Goal: Information Seeking & Learning: Learn about a topic

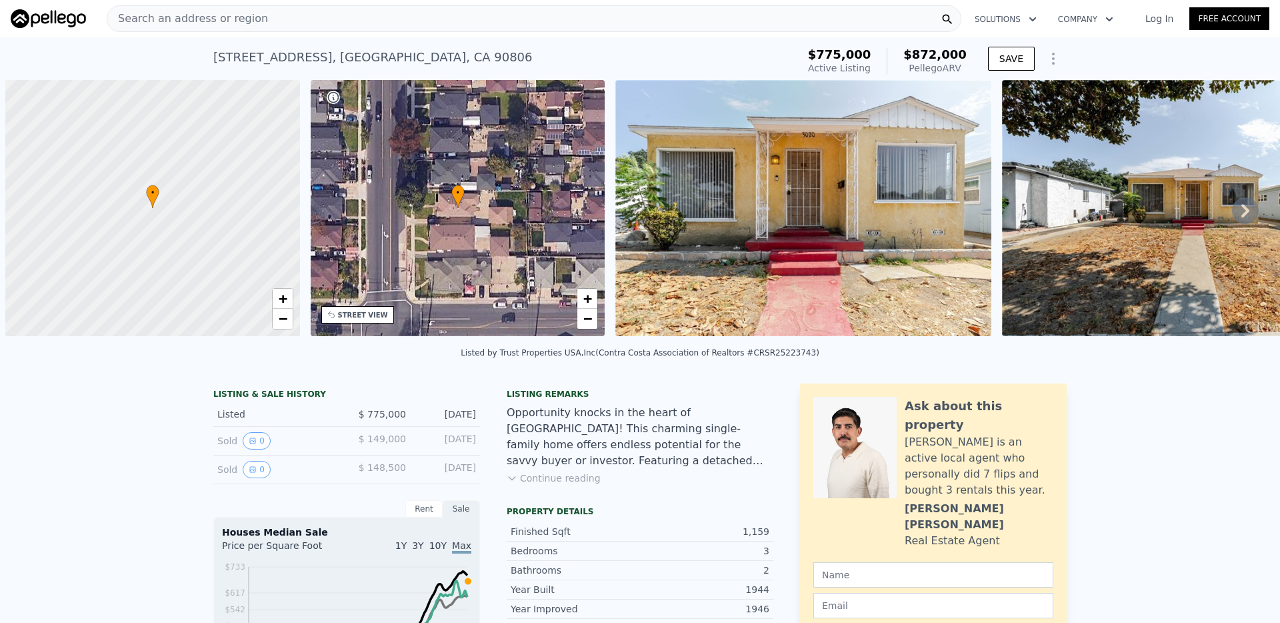
click at [618, 16] on div "Search an address or region" at bounding box center [534, 18] width 855 height 27
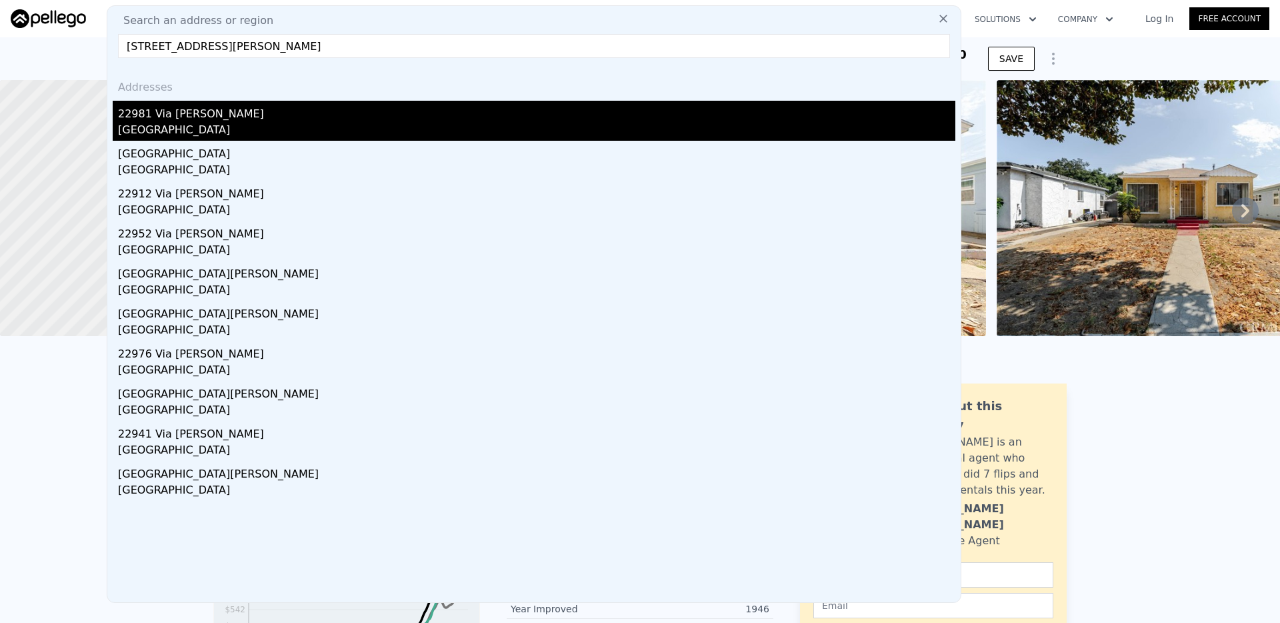
type input "[STREET_ADDRESS][PERSON_NAME]"
click at [219, 115] on div "22981 Via [PERSON_NAME]" at bounding box center [537, 111] width 838 height 21
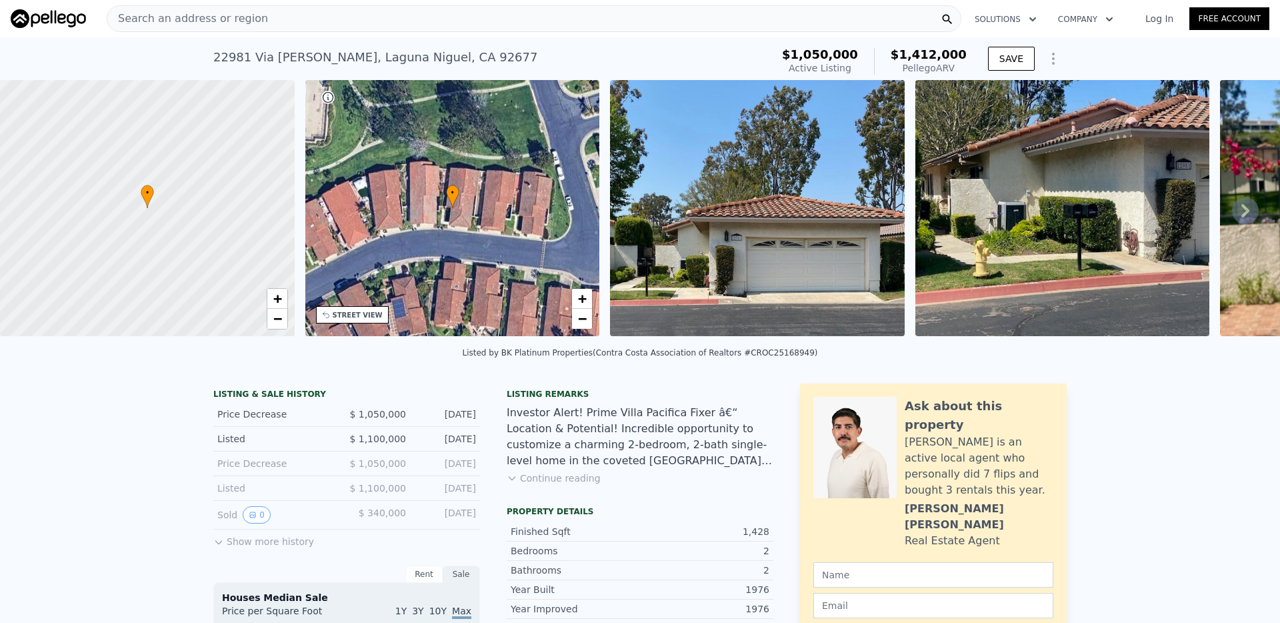
click at [607, 21] on div "Search an address or region" at bounding box center [534, 18] width 855 height 27
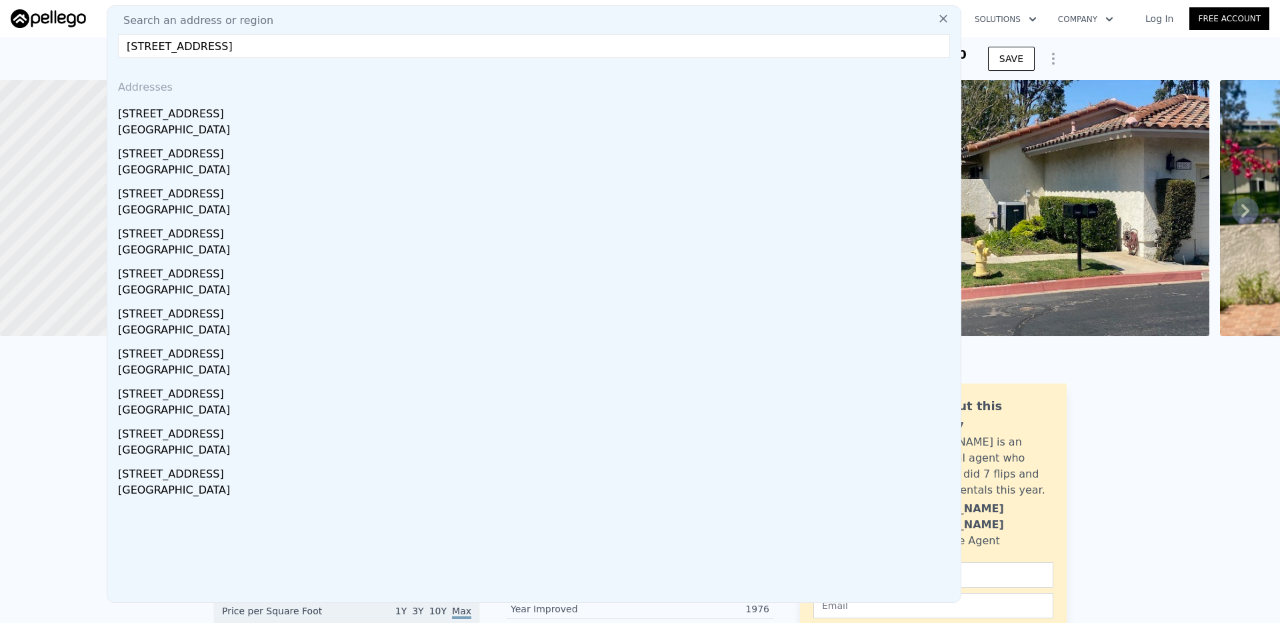
drag, startPoint x: 199, startPoint y: 48, endPoint x: 563, endPoint y: 51, distance: 364.8
click at [564, 51] on input "[STREET_ADDRESS]" at bounding box center [534, 46] width 832 height 24
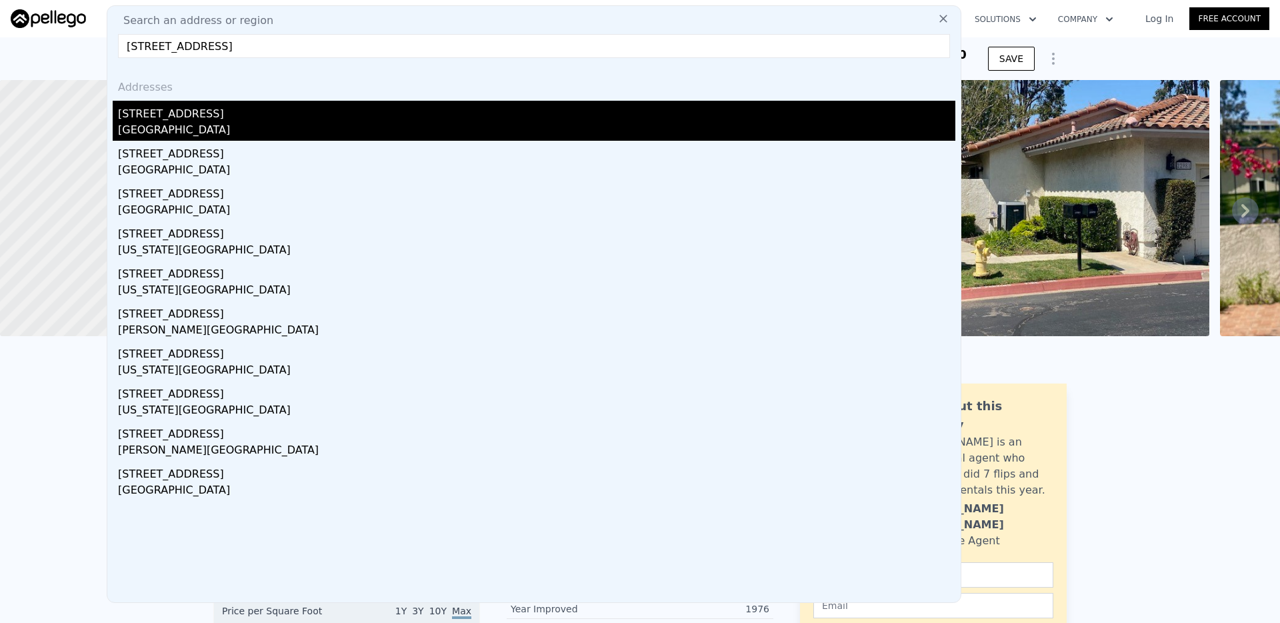
type input "[STREET_ADDRESS]"
click at [423, 122] on div "[GEOGRAPHIC_DATA]" at bounding box center [537, 131] width 838 height 19
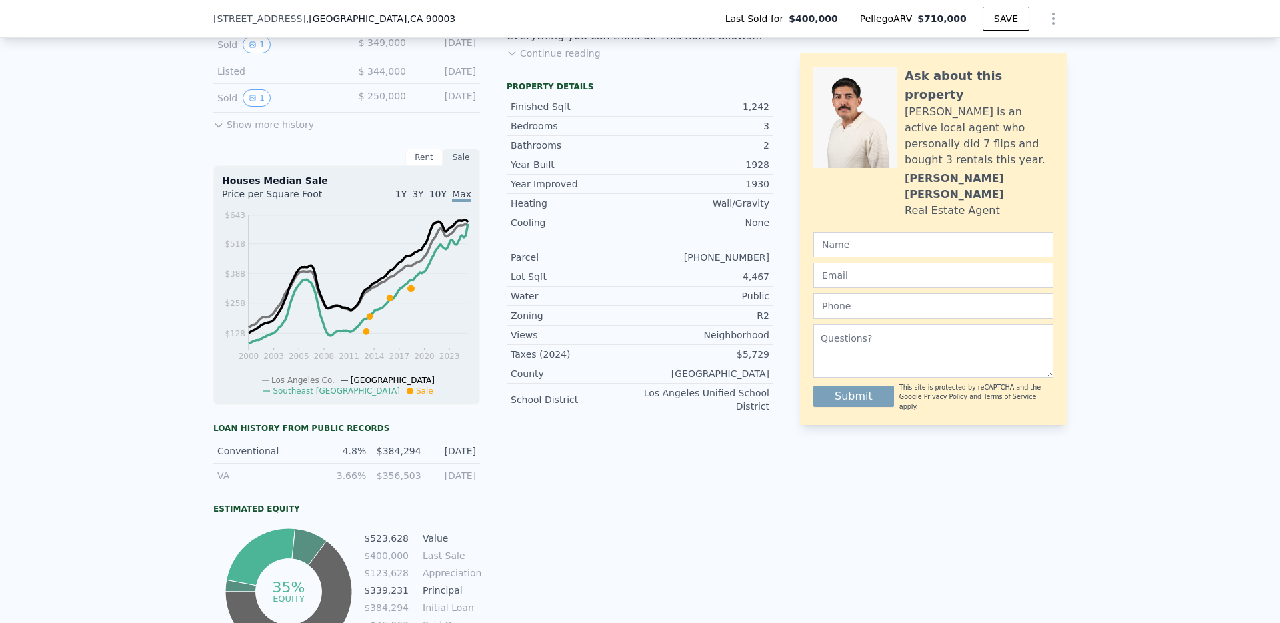
scroll to position [328, 0]
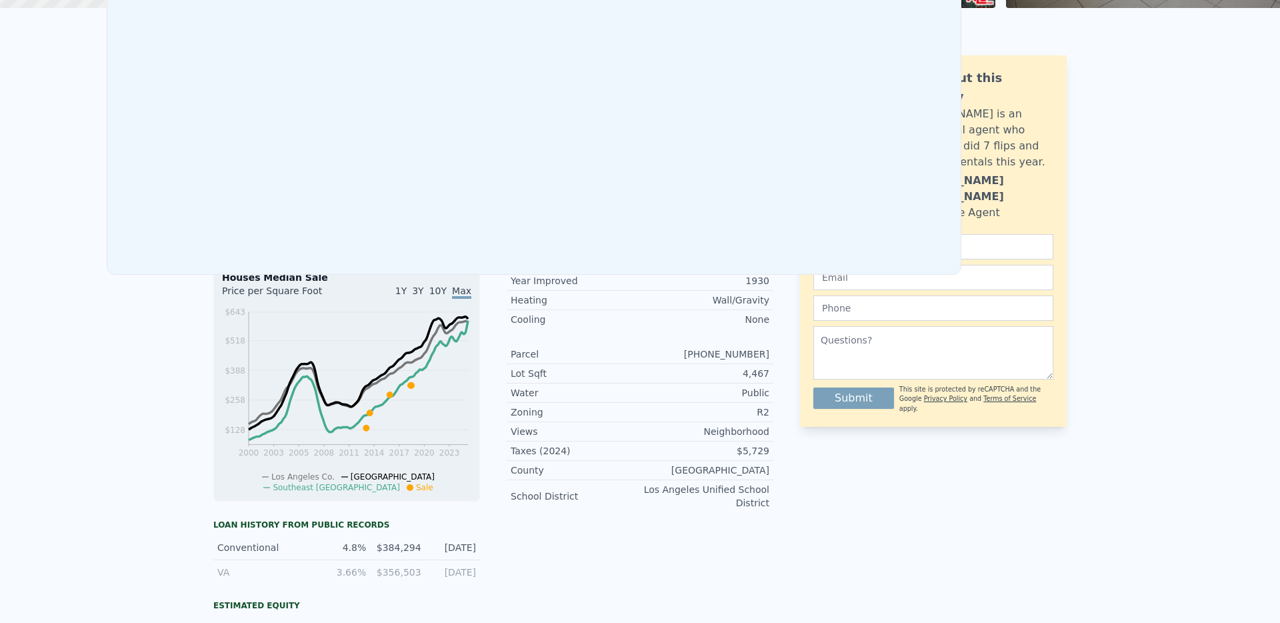
scroll to position [0, 0]
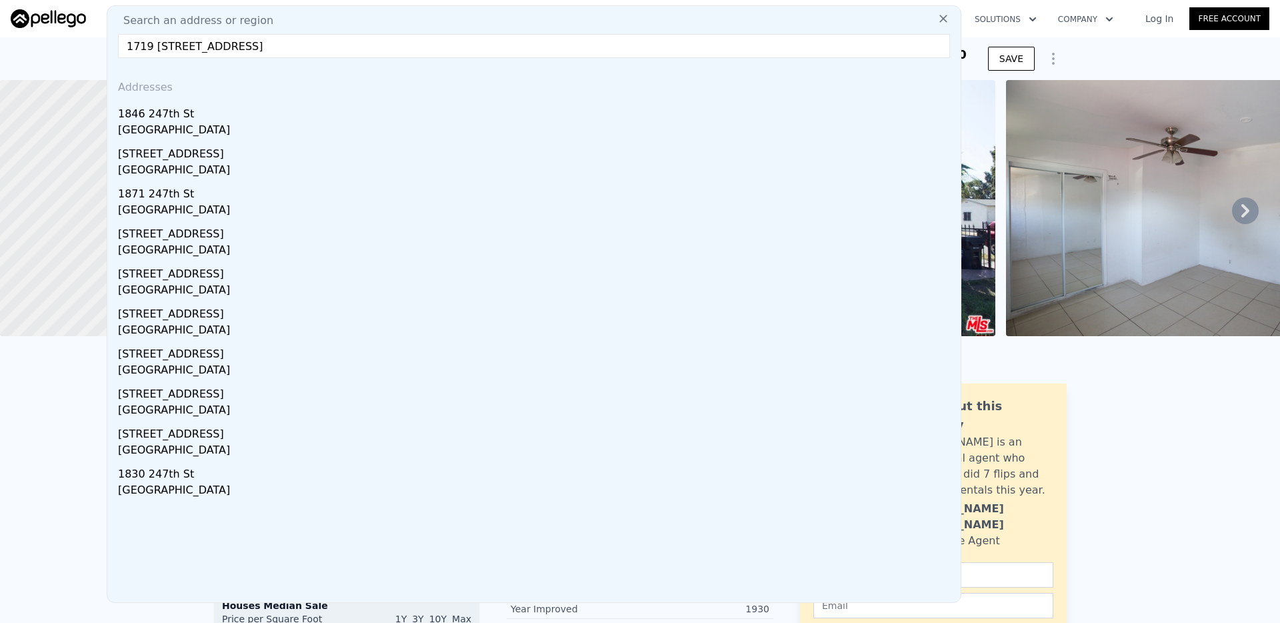
drag, startPoint x: 196, startPoint y: 46, endPoint x: 540, endPoint y: 51, distance: 344.1
click at [540, 52] on input "1719 [STREET_ADDRESS]" at bounding box center [534, 46] width 832 height 24
type input "1719 247th St"
click at [257, 119] on div "1719 247th St" at bounding box center [537, 111] width 838 height 21
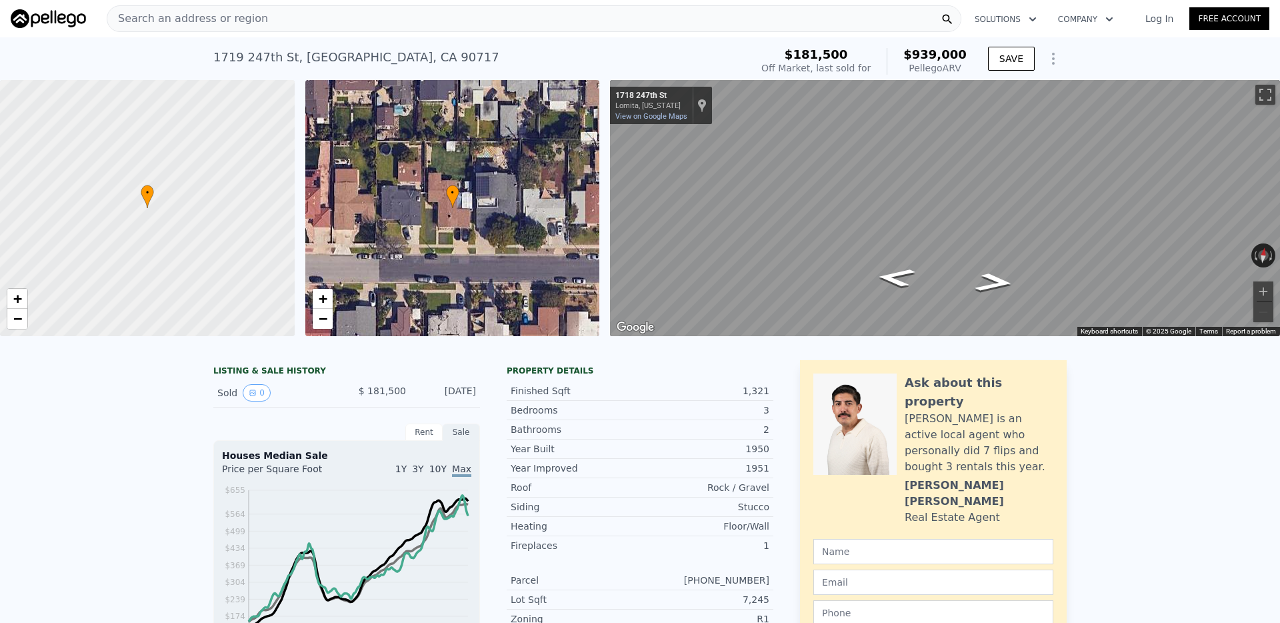
click at [567, 23] on div "Search an address or region" at bounding box center [534, 18] width 855 height 27
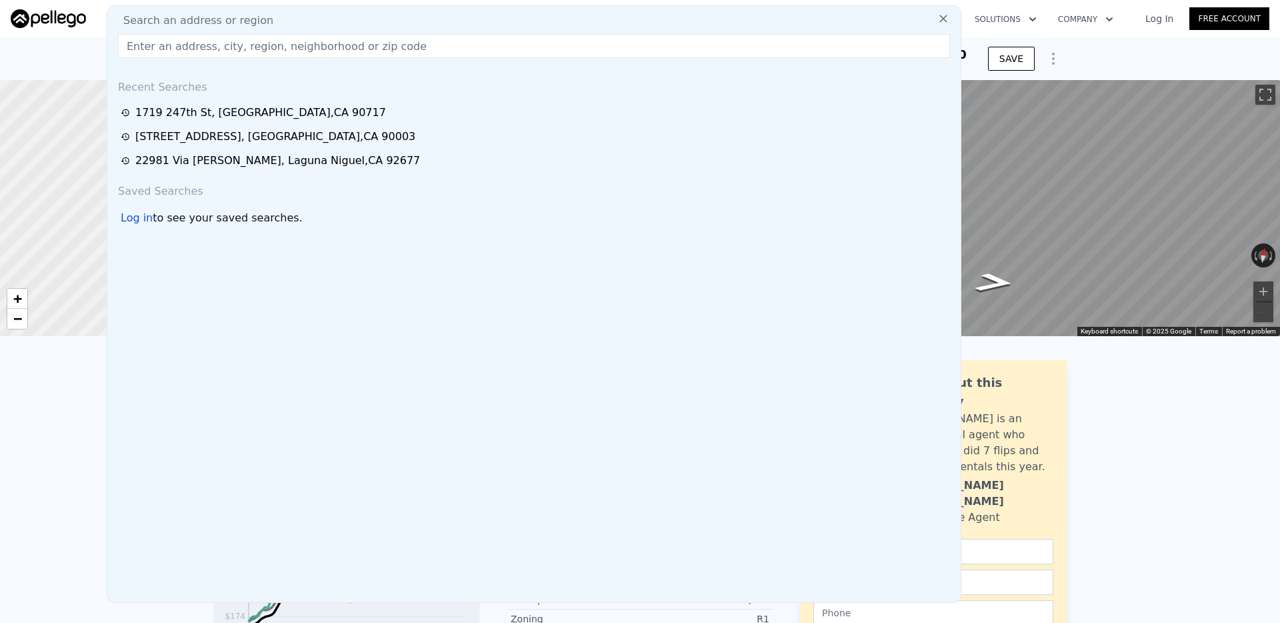
type input "[STREET_ADDRESS]"
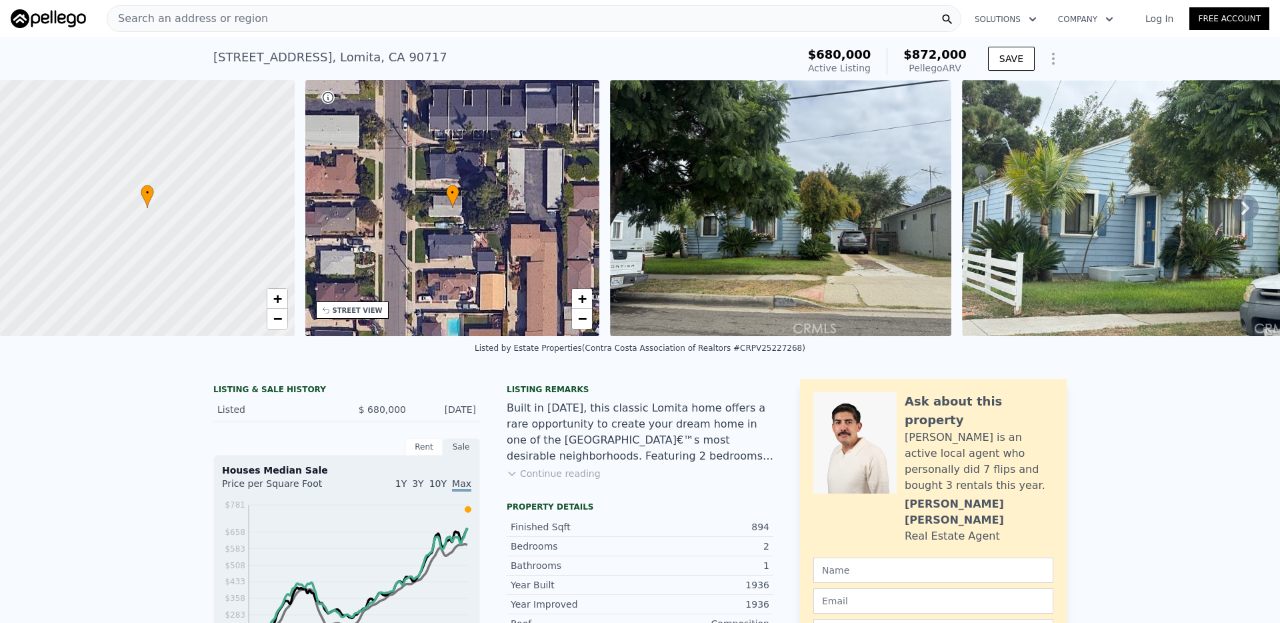
click at [385, 20] on div "Search an address or region" at bounding box center [534, 18] width 855 height 27
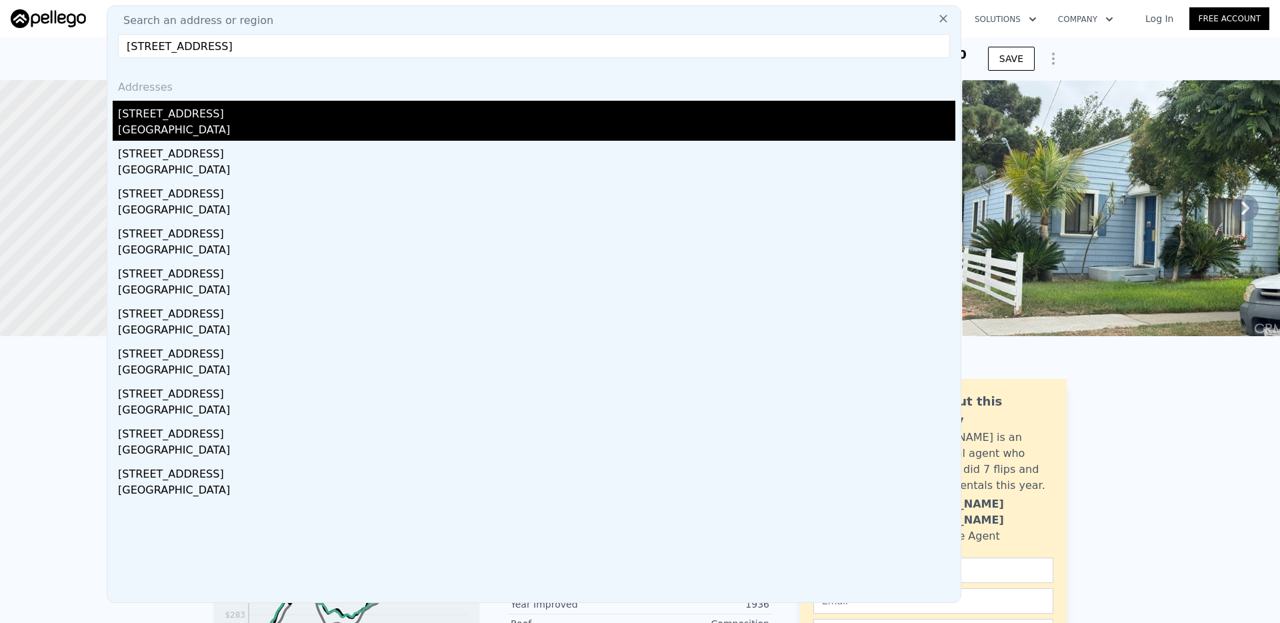
type input "[STREET_ADDRESS]"
click at [237, 122] on div "[GEOGRAPHIC_DATA]" at bounding box center [537, 131] width 838 height 19
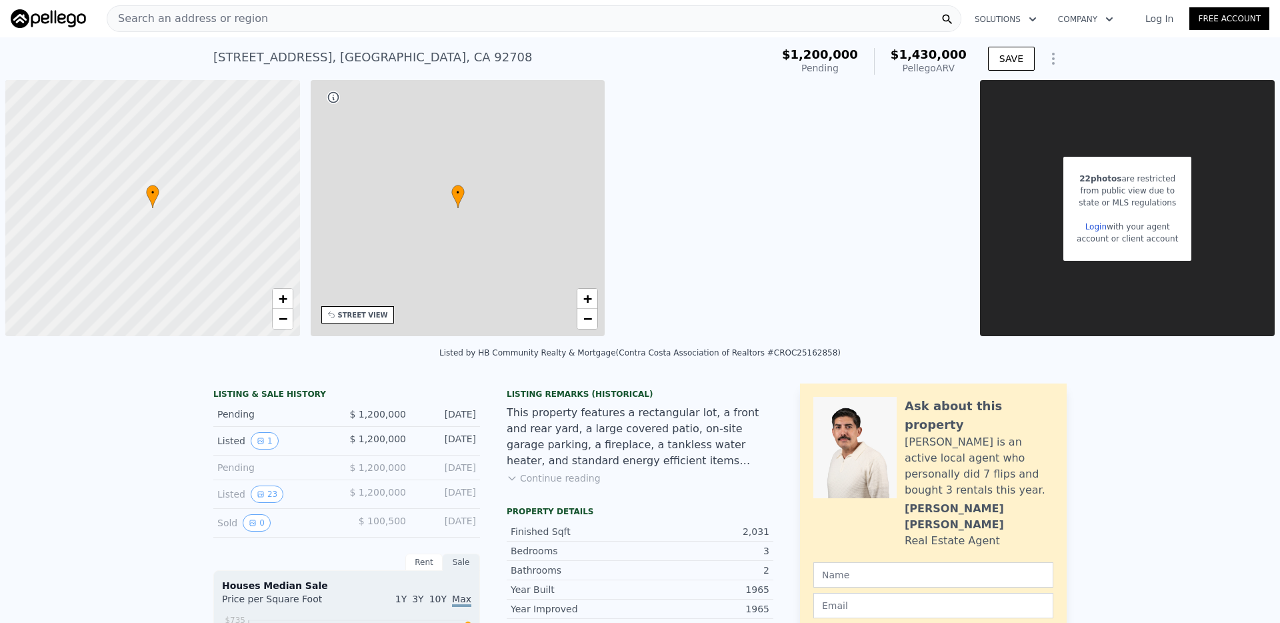
type input "3"
type input "5"
type input "2"
type input "3"
type input "1554"
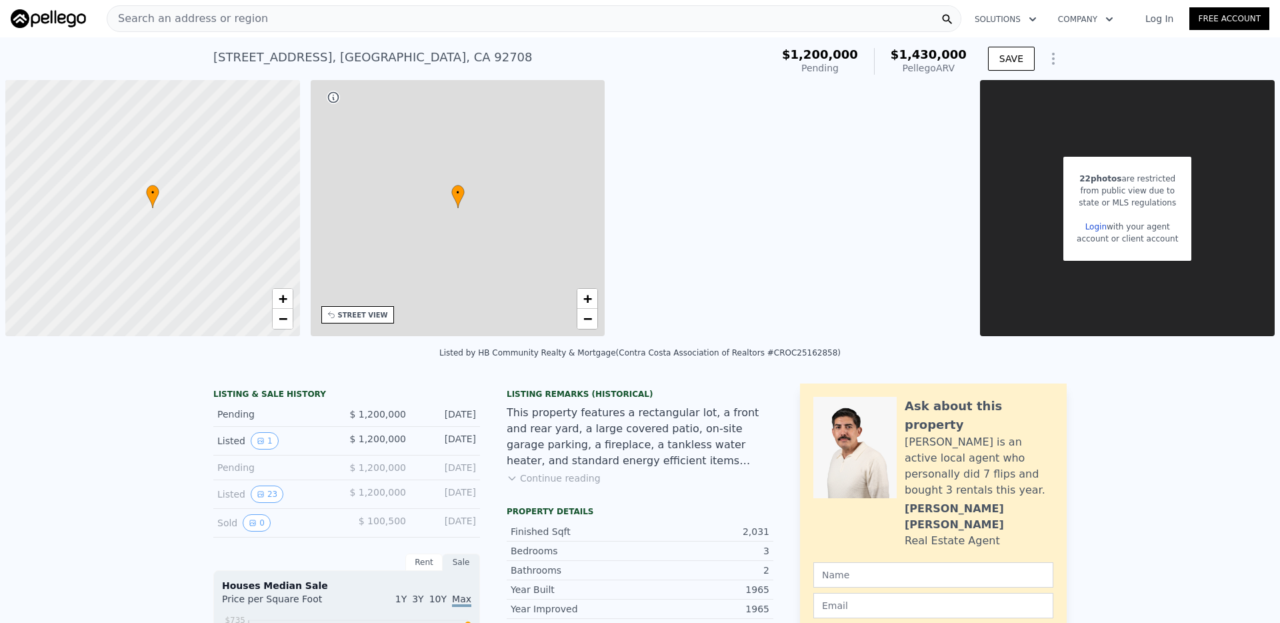
type input "2331"
type input "6000"
type input "8280"
type input "$ 1,430,000"
type input "7"
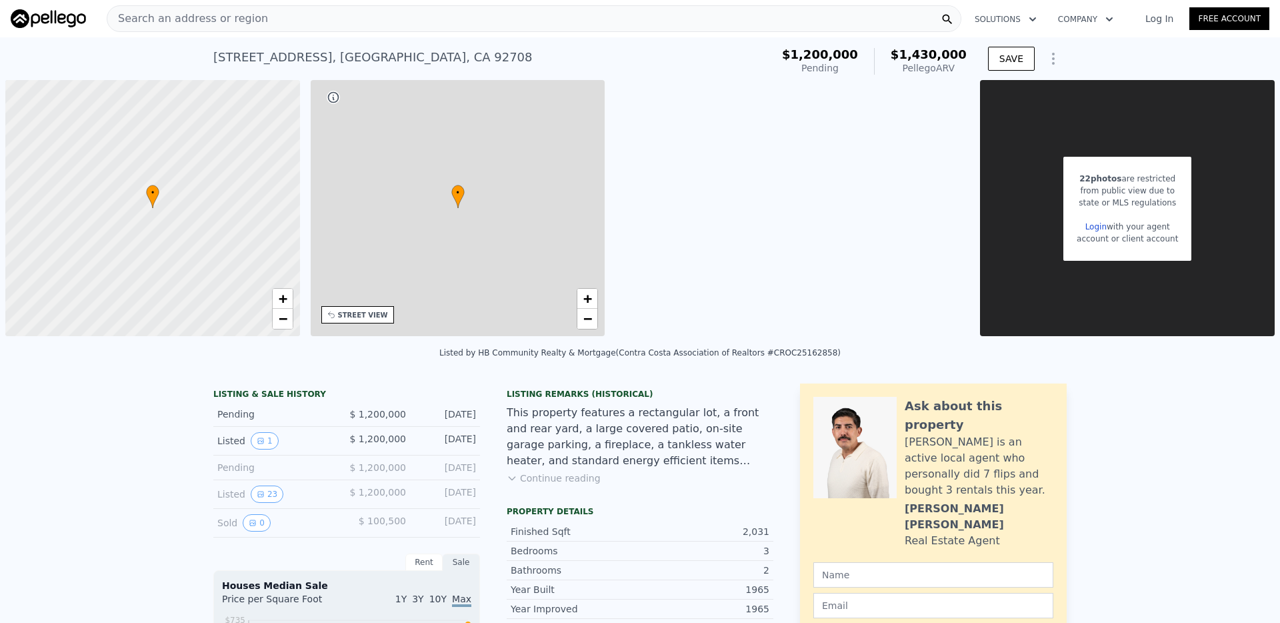
type input "$ 59,270"
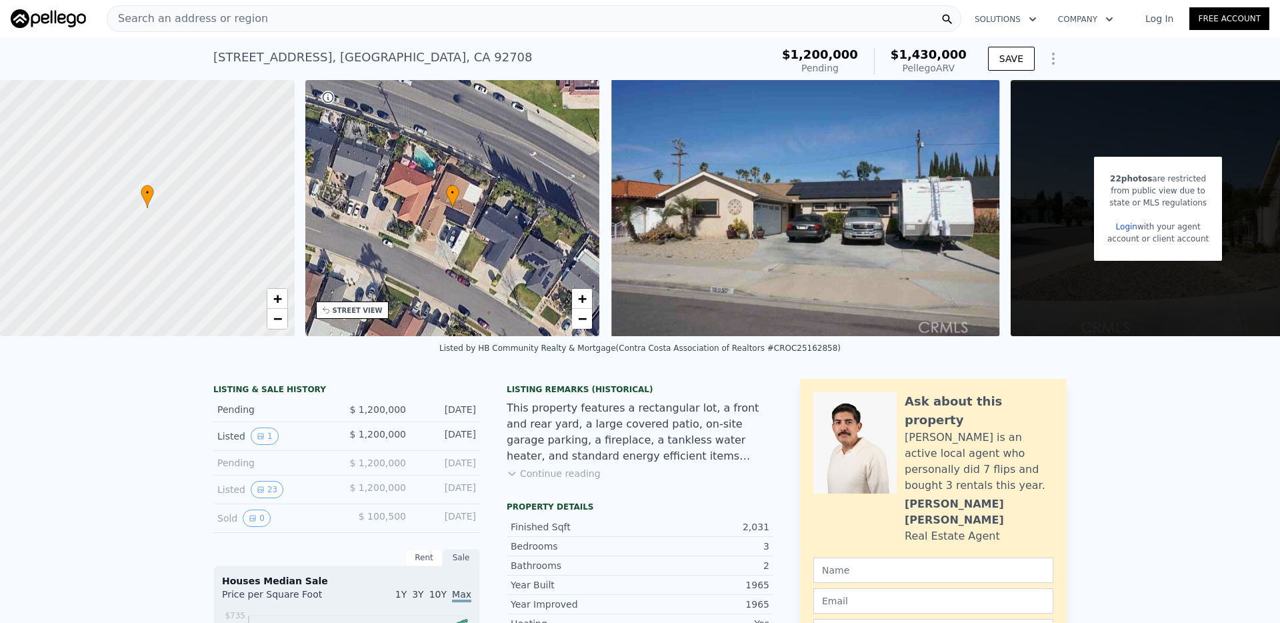
scroll to position [0, 5]
click at [740, 15] on div "Search an address or region" at bounding box center [534, 18] width 855 height 27
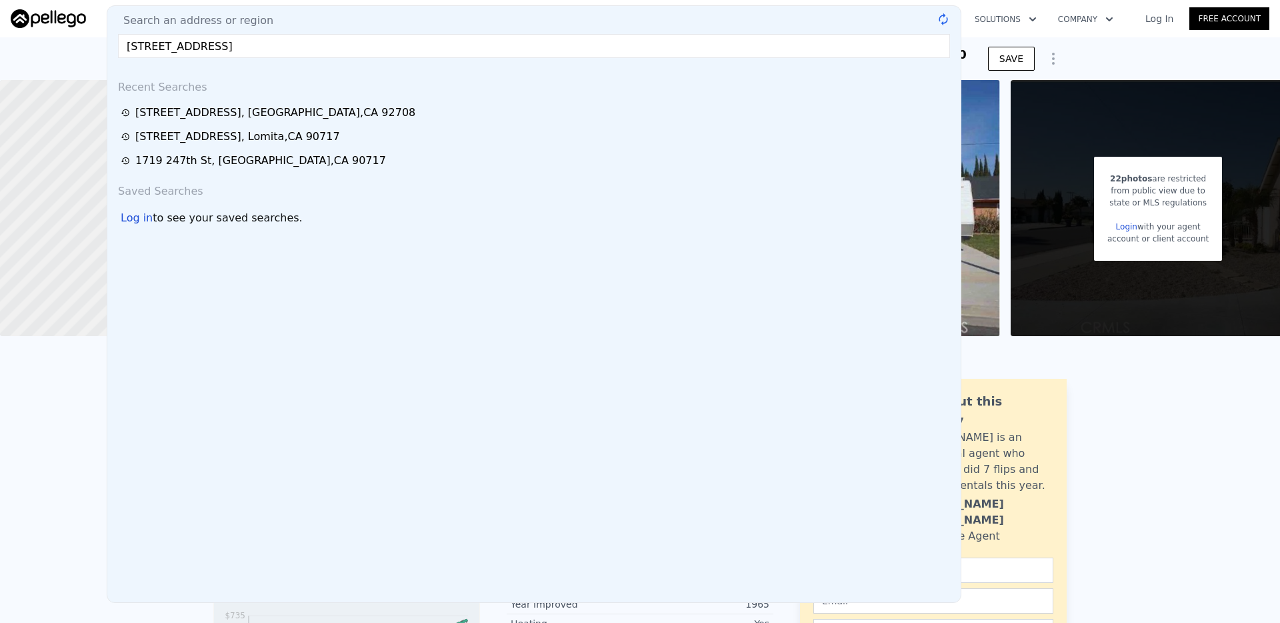
type input "1613"
type input "$ 1,411,000"
type input "$ 41,328"
checkbox input "true"
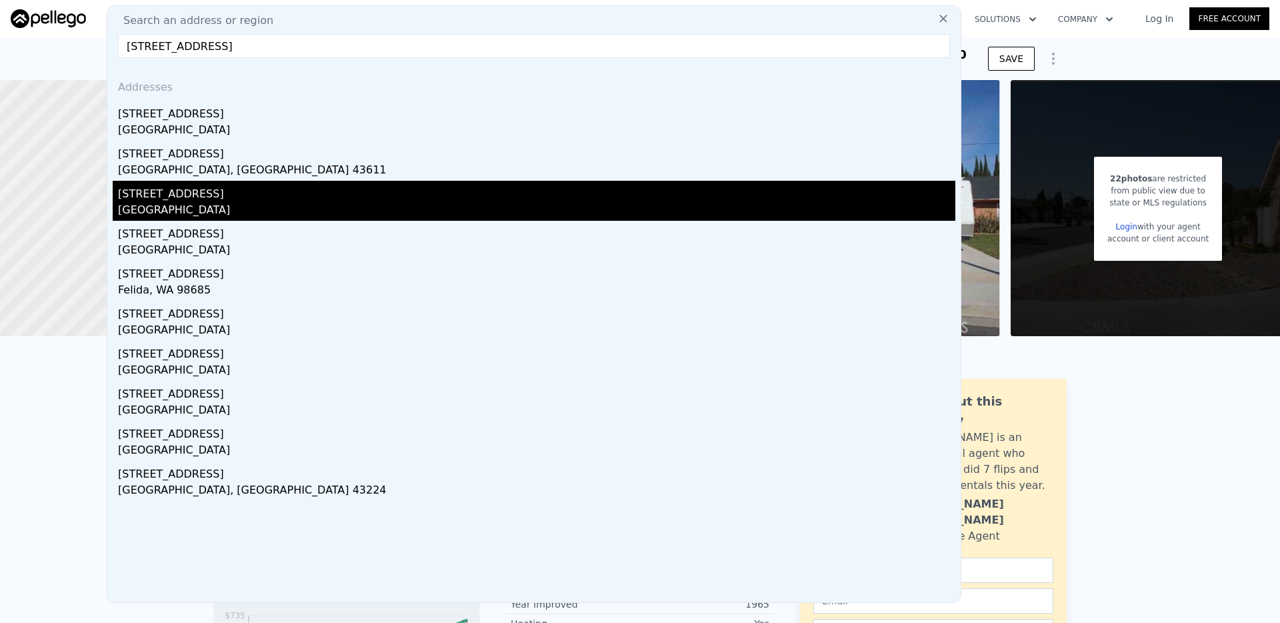
type input "[STREET_ADDRESS]"
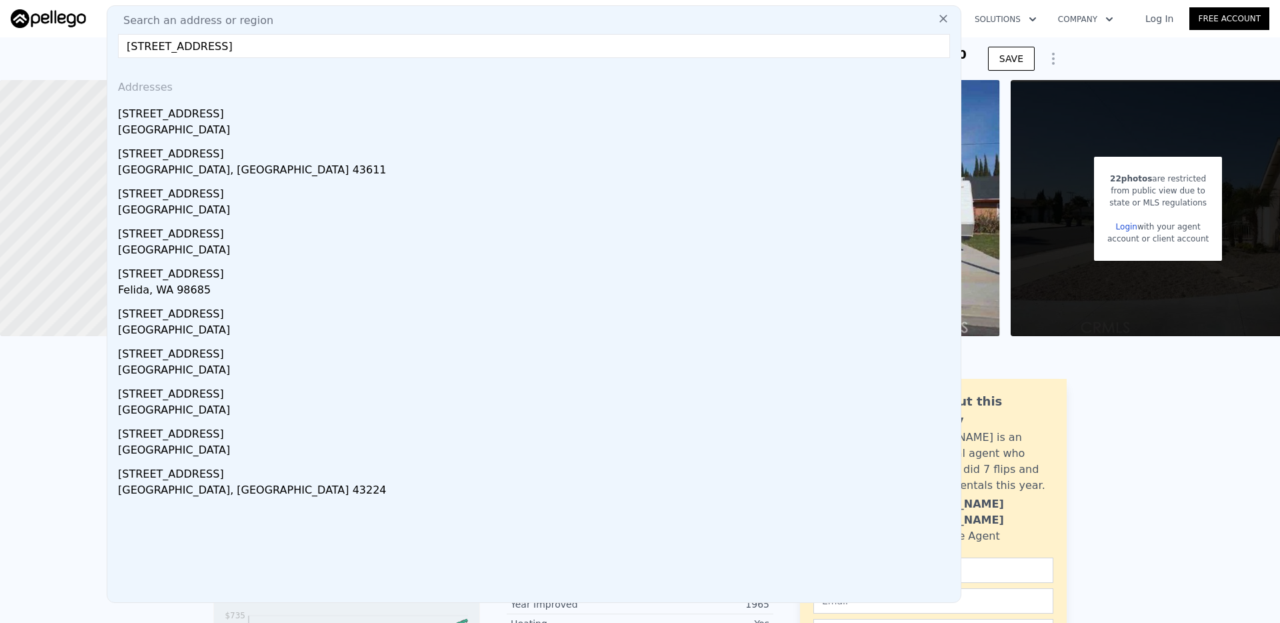
drag, startPoint x: 231, startPoint y: 197, endPoint x: 317, endPoint y: 3, distance: 212.3
click at [231, 198] on div "[STREET_ADDRESS]" at bounding box center [537, 191] width 838 height 21
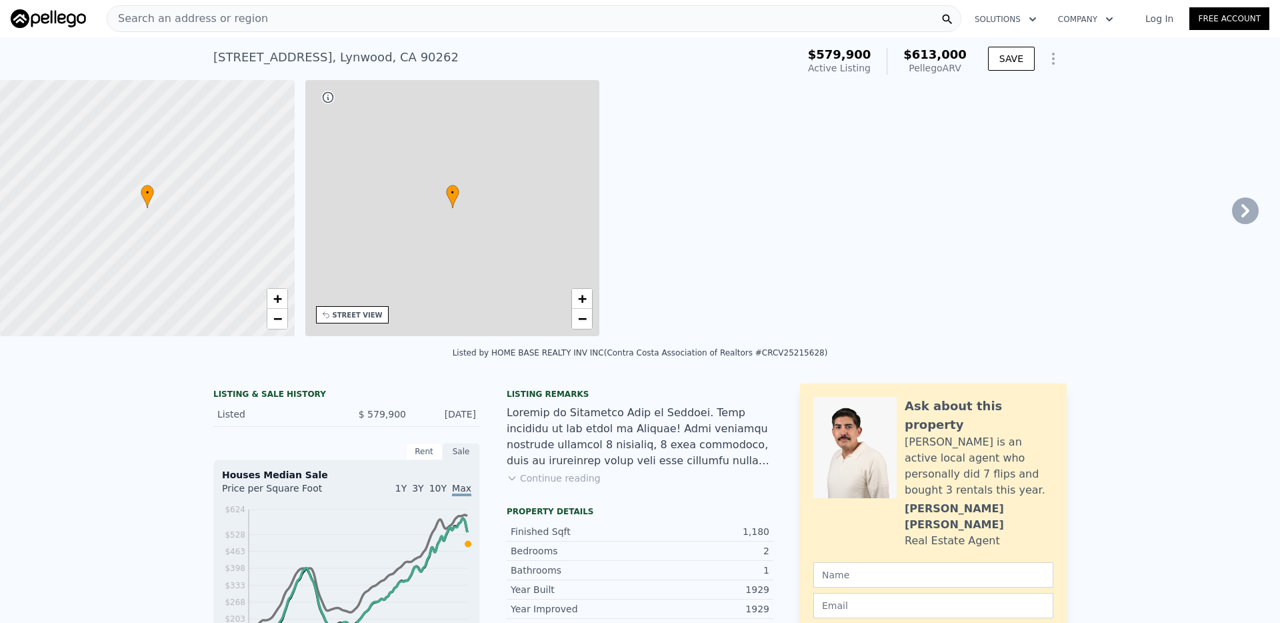
type input "2"
type input "4"
type input "0.5"
type input "901"
type input "1398"
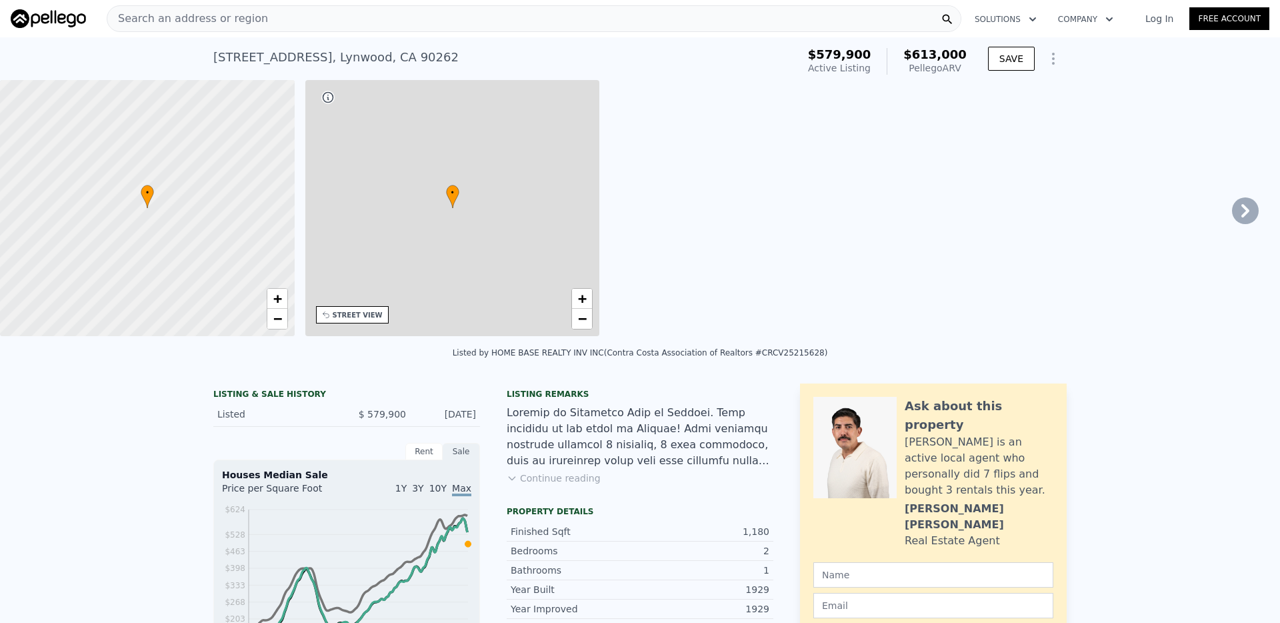
type input "2964"
type input "6518"
type input "$ 613,000"
type input "6"
type input "-$ 42,119"
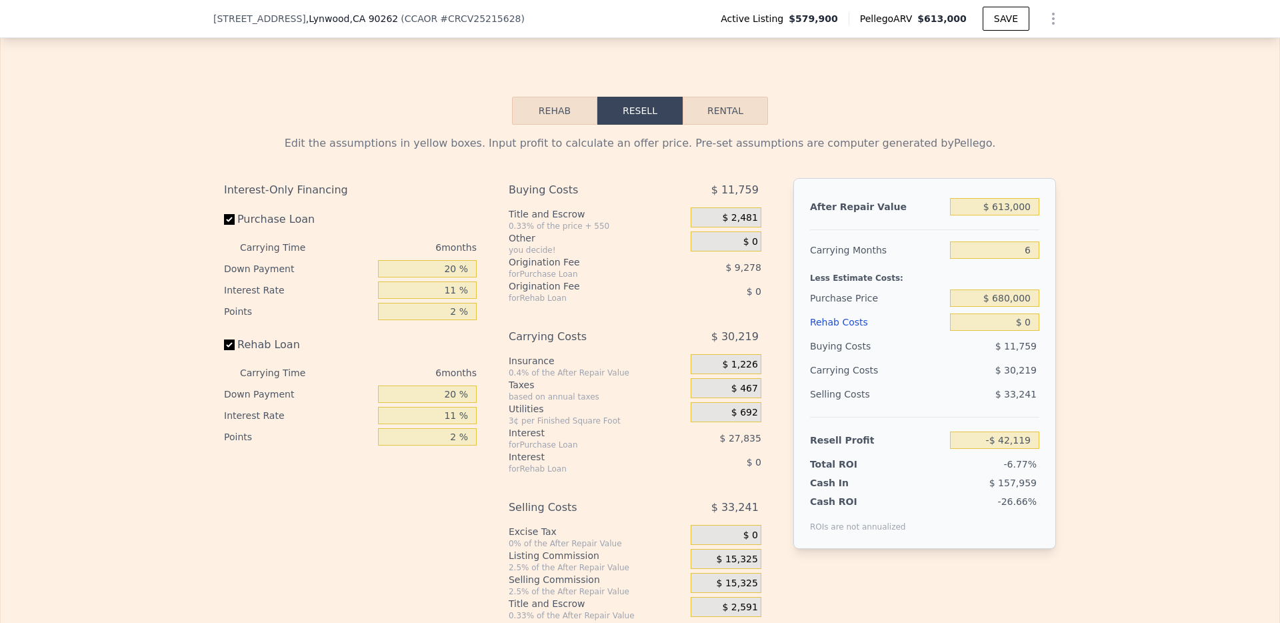
scroll to position [1935, 0]
